Goal: Find specific page/section: Find specific page/section

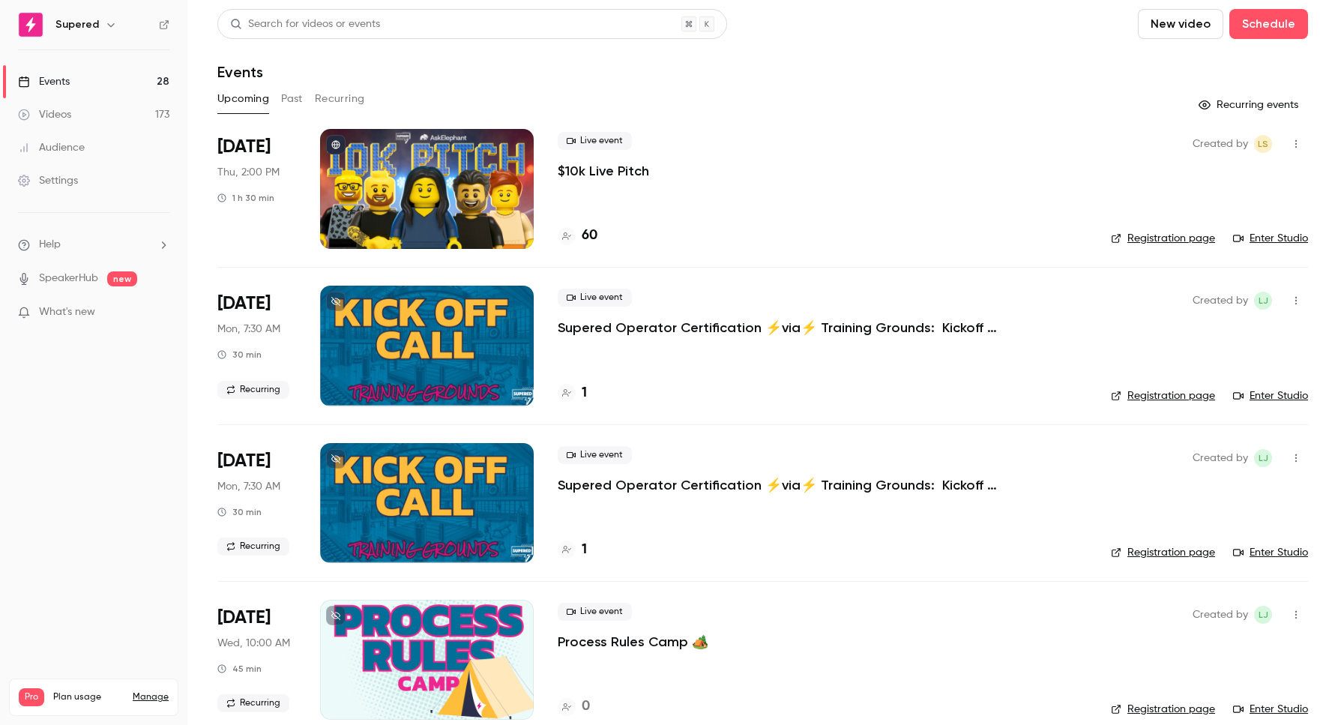
click at [587, 241] on h4 "60" at bounding box center [590, 236] width 16 height 20
